Goal: Navigation & Orientation: Understand site structure

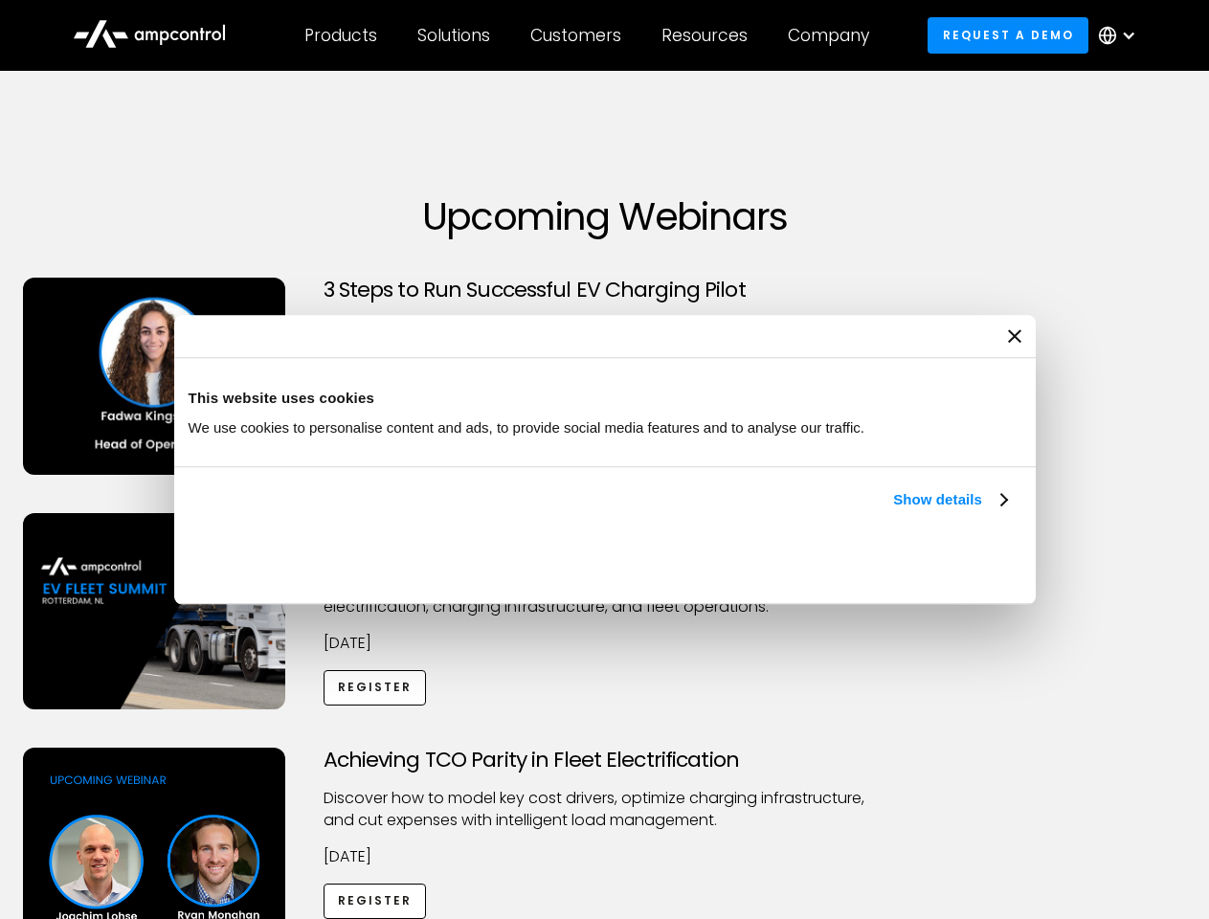
click at [893, 511] on link "Show details" at bounding box center [949, 499] width 113 height 23
click at [0, 0] on ul "Necessary 27 Necessary cookies help make a website usable by enabling basic fun…" at bounding box center [0, 0] width 0 height 0
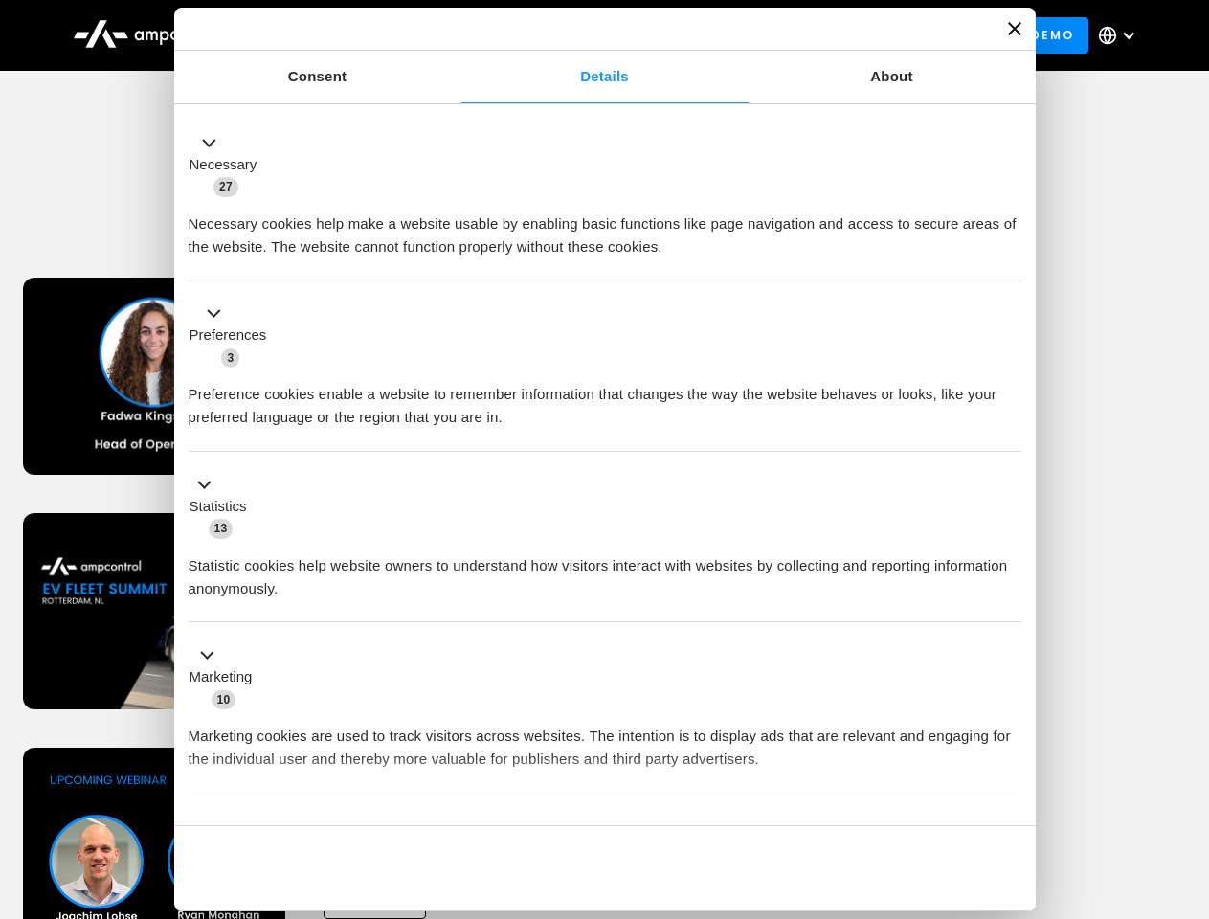
click at [1188, 771] on div "Achieving TCO Parity in Fleet Electrification Discover how to model key cost dr…" at bounding box center [605, 897] width 1202 height 300
click at [589, 35] on div "Customers" at bounding box center [575, 35] width 91 height 21
click at [340, 35] on div "Products" at bounding box center [340, 35] width 73 height 21
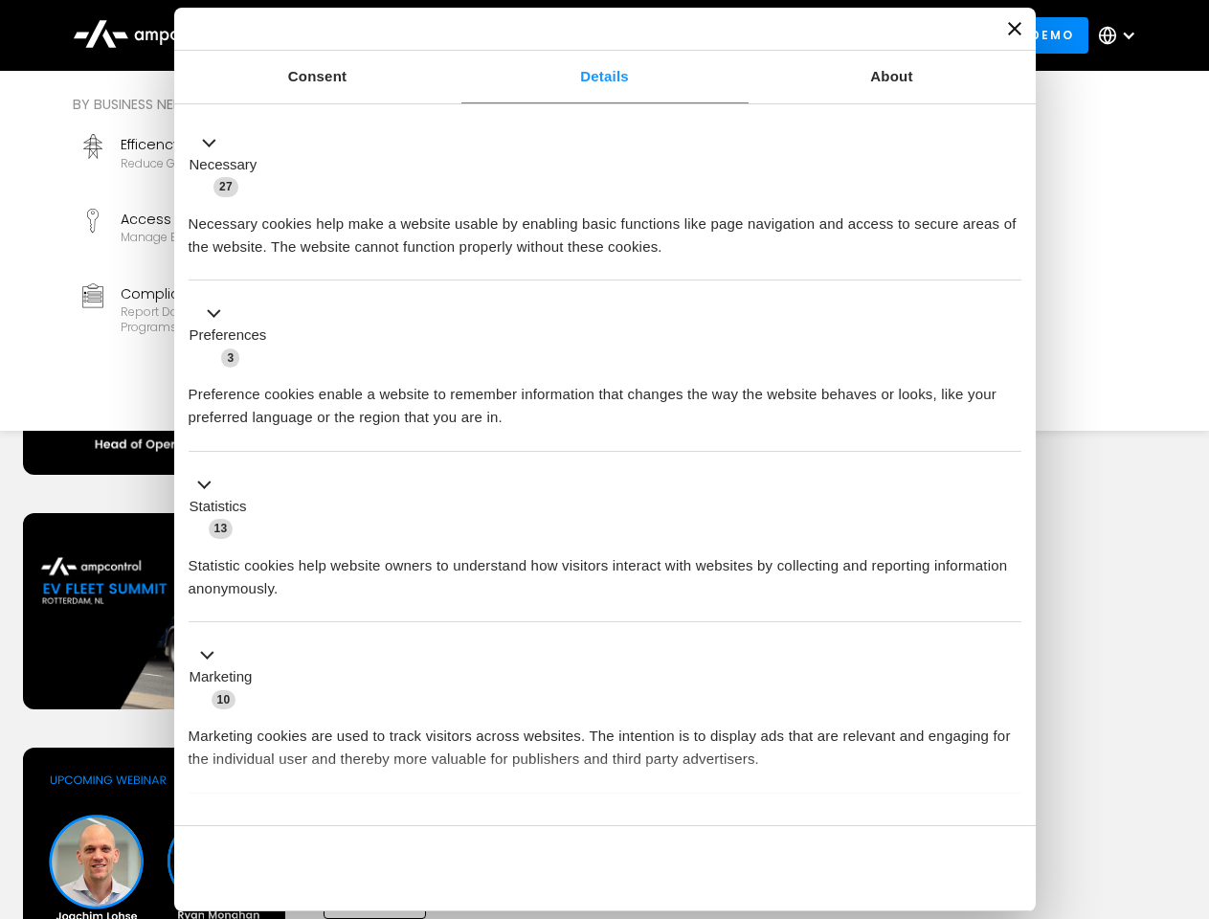
click at [455, 35] on div "Solutions" at bounding box center [453, 35] width 73 height 21
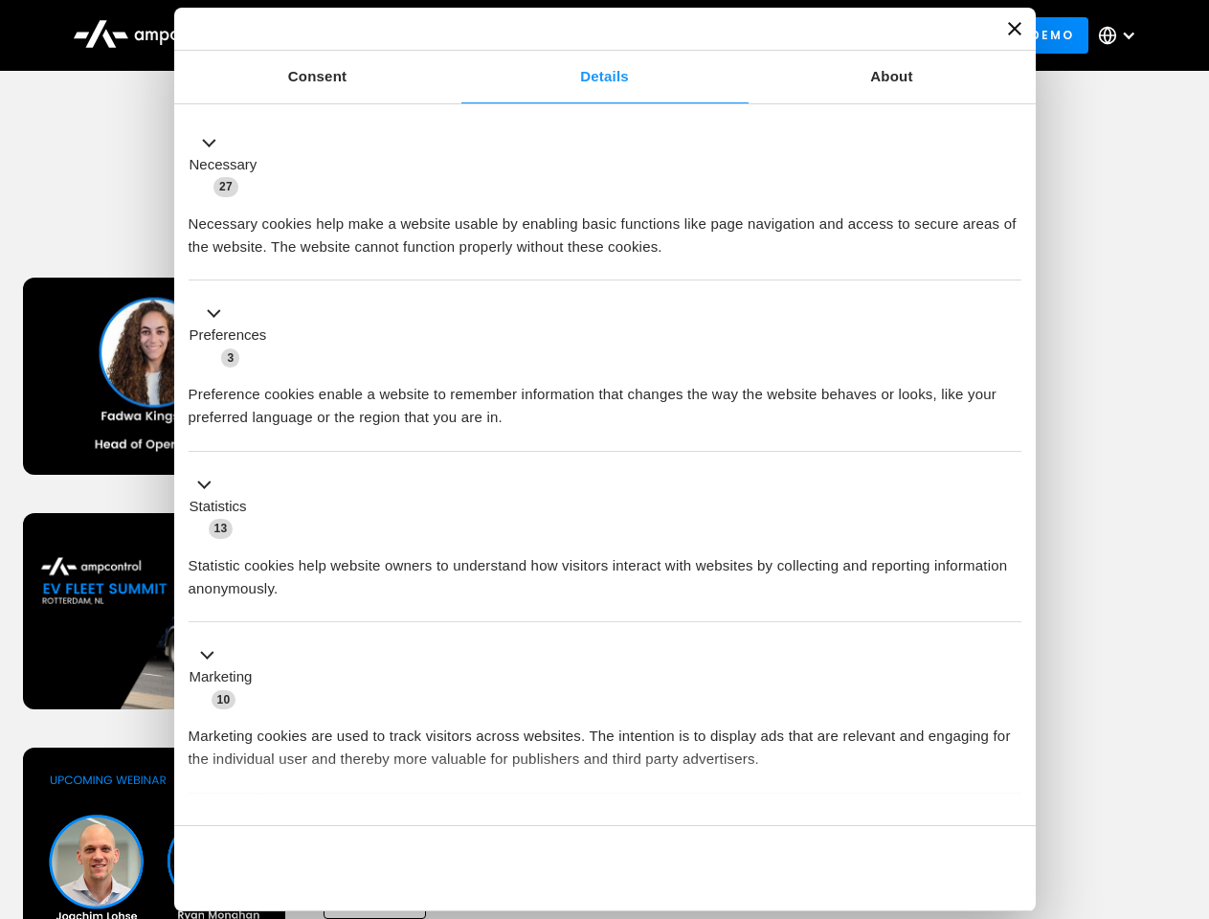
click at [579, 35] on div "Customers" at bounding box center [575, 35] width 91 height 21
click at [708, 35] on div "Resources" at bounding box center [704, 35] width 86 height 21
click at [835, 35] on div "Company" at bounding box center [828, 35] width 81 height 21
click at [1122, 35] on div at bounding box center [1128, 35] width 15 height 15
